Goal: Task Accomplishment & Management: Use online tool/utility

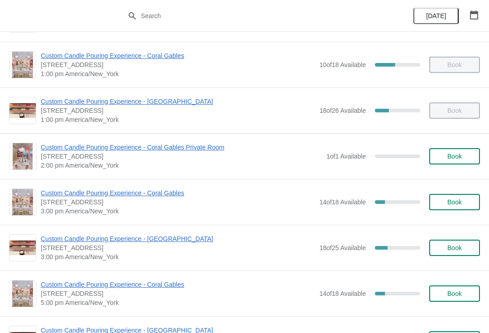
scroll to position [179, 0]
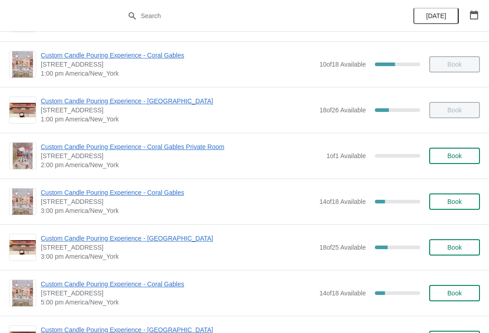
click at [177, 196] on span "Custom Candle Pouring Experience - Coral Gables" at bounding box center [178, 192] width 274 height 9
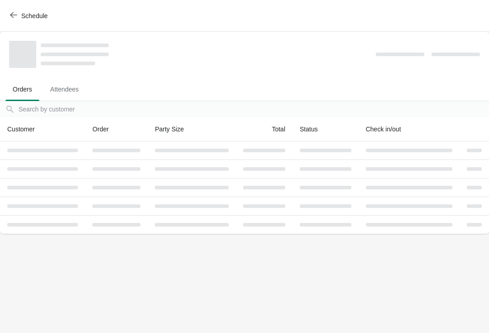
scroll to position [0, 0]
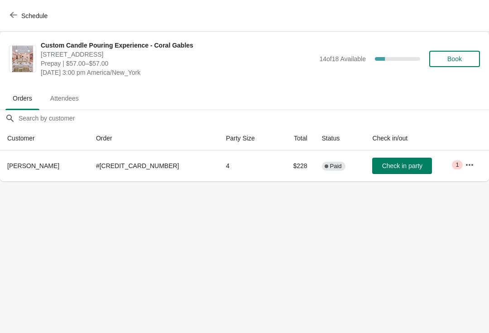
click at [25, 17] on span "Schedule" at bounding box center [34, 15] width 26 height 7
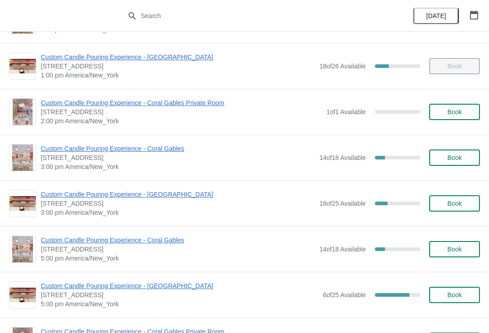
scroll to position [223, 0]
click at [65, 150] on span "Custom Candle Pouring Experience - Coral Gables" at bounding box center [178, 149] width 274 height 9
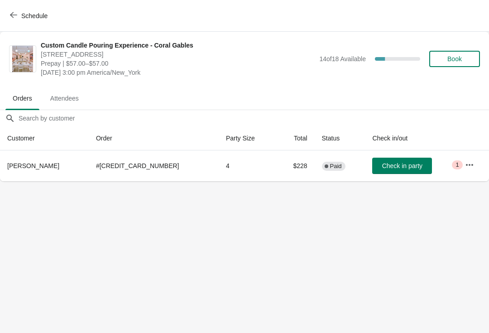
scroll to position [0, 0]
click at [458, 58] on span "Book" at bounding box center [455, 58] width 15 height 7
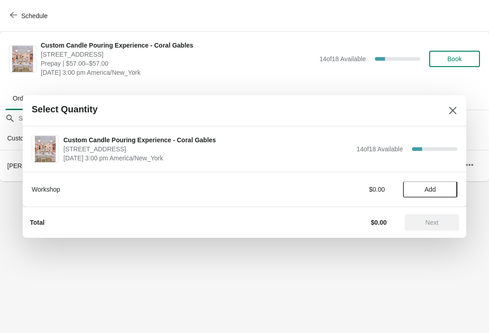
click at [426, 189] on span "Add" at bounding box center [430, 189] width 11 height 7
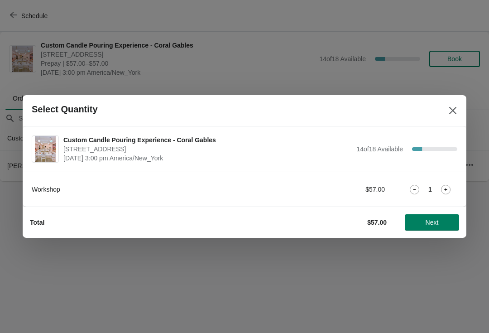
click at [442, 227] on button "Next" at bounding box center [432, 222] width 54 height 16
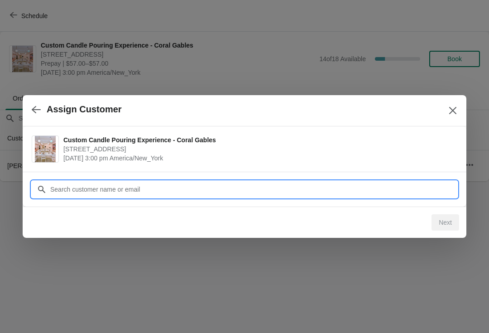
click at [314, 193] on input "Customer" at bounding box center [254, 189] width 408 height 16
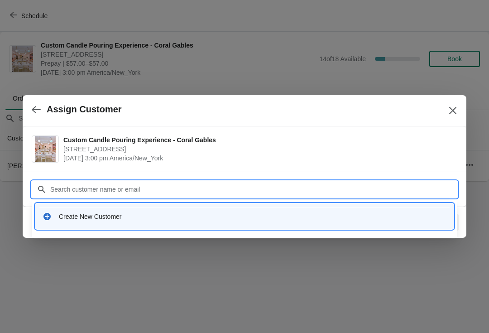
click at [93, 206] on div "Create New Customer" at bounding box center [244, 216] width 419 height 26
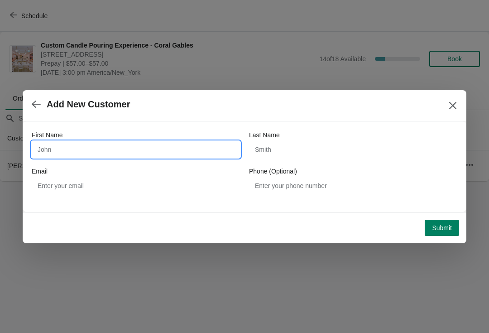
click at [93, 150] on input "First Name" at bounding box center [136, 149] width 208 height 16
type input "[PERSON_NAME]"
click at [437, 229] on span "Submit" at bounding box center [442, 227] width 20 height 7
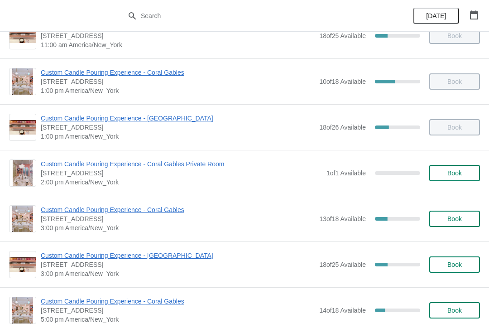
scroll to position [166, 0]
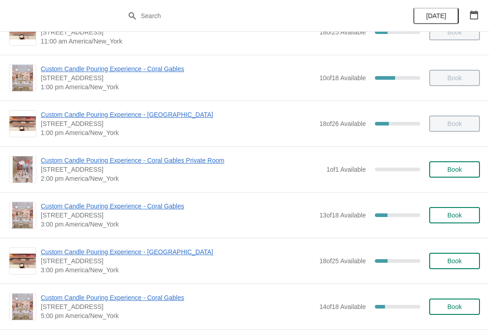
click at [167, 205] on span "Custom Candle Pouring Experience - Coral Gables" at bounding box center [178, 206] width 274 height 9
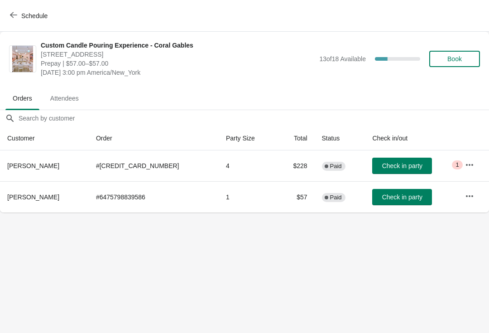
click at [455, 65] on button "Book" at bounding box center [455, 59] width 51 height 16
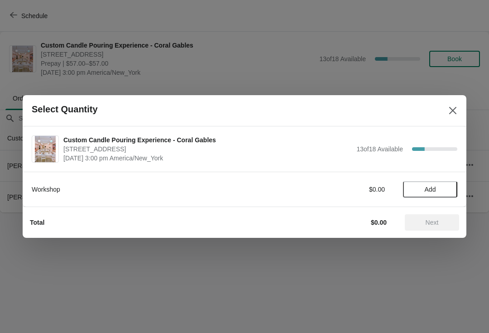
click at [430, 196] on button "Add" at bounding box center [430, 189] width 54 height 16
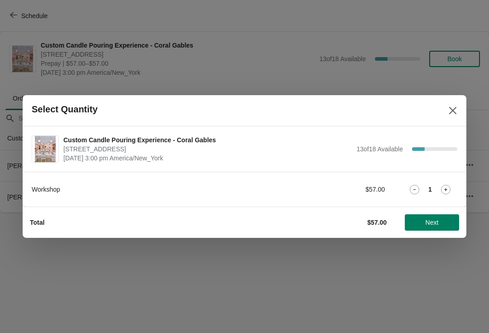
click at [437, 220] on span "Next" at bounding box center [432, 222] width 13 height 7
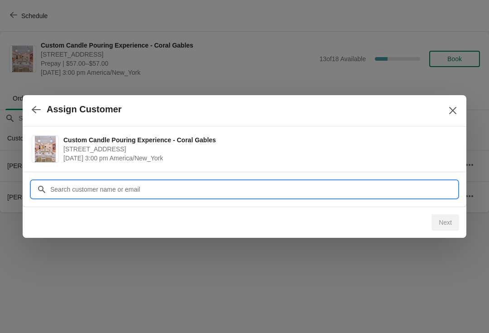
click at [130, 186] on input "Customer" at bounding box center [254, 189] width 408 height 16
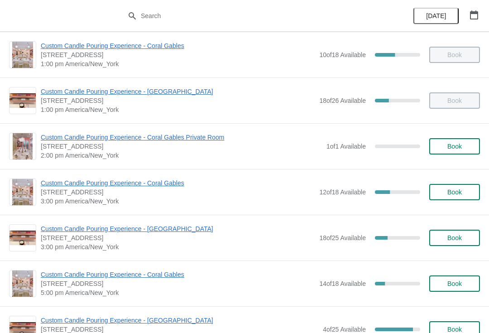
scroll to position [190, 0]
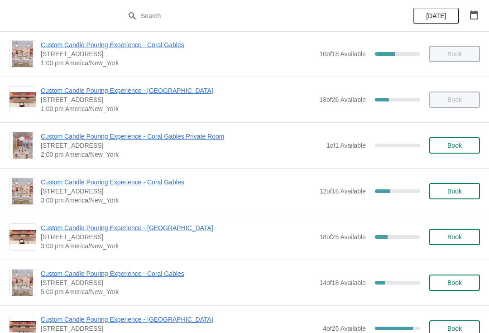
click at [149, 184] on span "Custom Candle Pouring Experience - Coral Gables" at bounding box center [178, 182] width 274 height 9
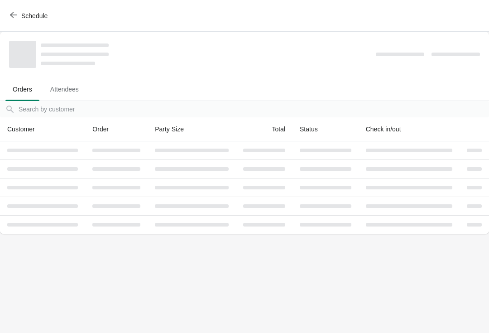
scroll to position [0, 0]
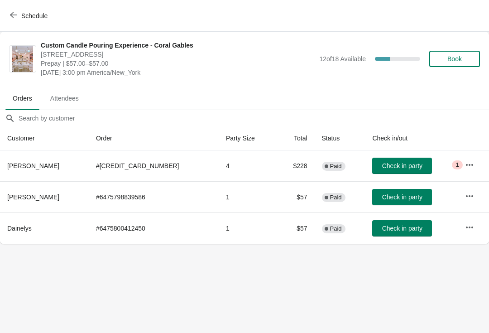
click at [387, 162] on span "Check in party" at bounding box center [402, 165] width 40 height 7
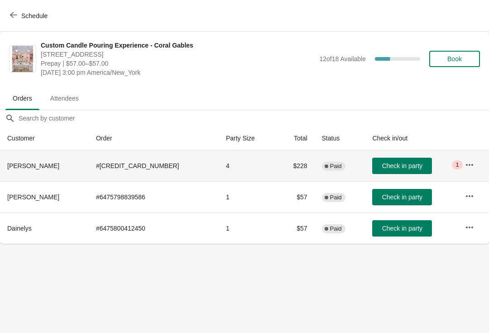
click at [400, 200] on span "Check in party" at bounding box center [402, 196] width 40 height 7
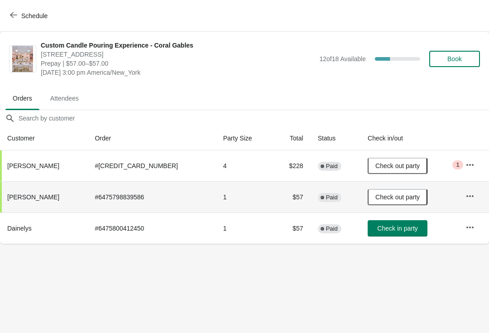
click at [377, 230] on span "Check in party" at bounding box center [397, 228] width 40 height 7
